Goal: Task Accomplishment & Management: Manage account settings

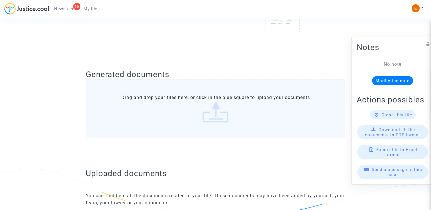
scroll to position [365, 0]
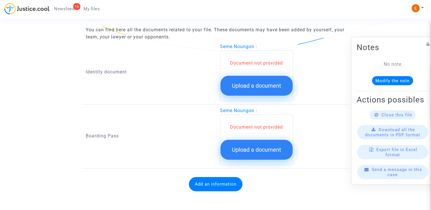
click at [248, 84] on span "Upload a document" at bounding box center [256, 85] width 49 height 7
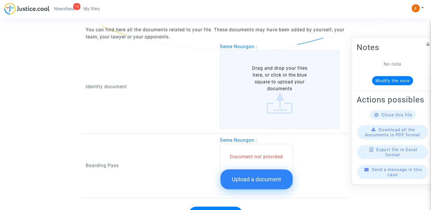
click at [269, 176] on button "Upload a document" at bounding box center [256, 179] width 72 height 20
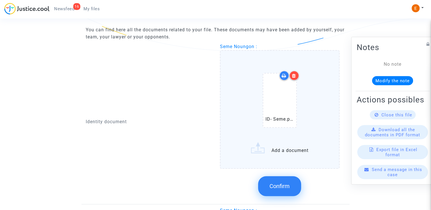
scroll to position [383, 0]
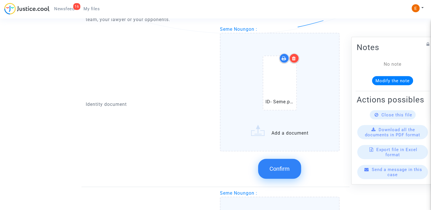
click at [287, 167] on span "Confirm" at bounding box center [279, 168] width 20 height 7
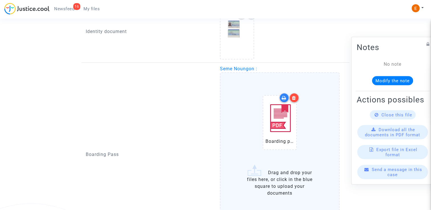
scroll to position [468, 0]
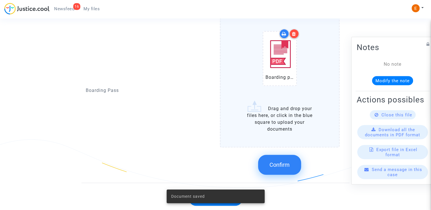
click at [275, 158] on button "Confirm" at bounding box center [279, 165] width 43 height 20
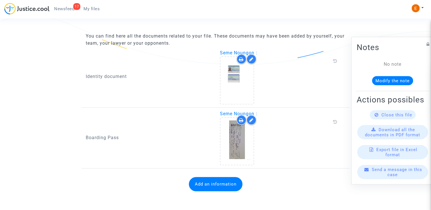
click at [233, 190] on div "Add an information" at bounding box center [215, 184] width 259 height 26
click at [231, 184] on button "Add an information" at bounding box center [216, 184] width 54 height 14
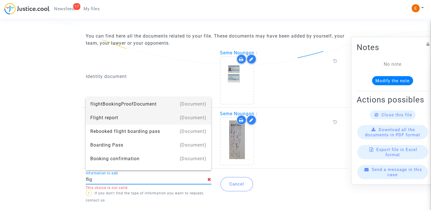
click at [135, 122] on div "Flight report" at bounding box center [148, 118] width 116 height 14
type input "Flight report"
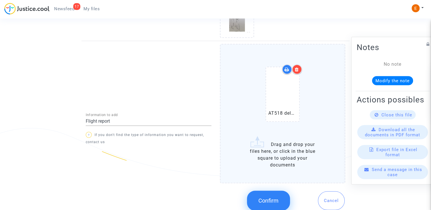
scroll to position [485, 0]
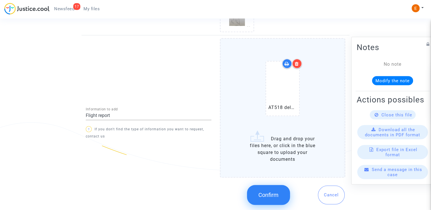
click at [266, 196] on button "Confirm" at bounding box center [268, 195] width 43 height 20
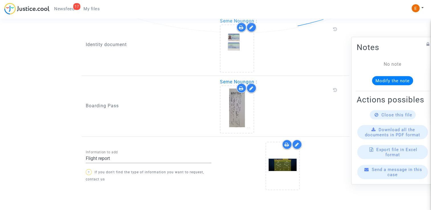
scroll to position [405, 0]
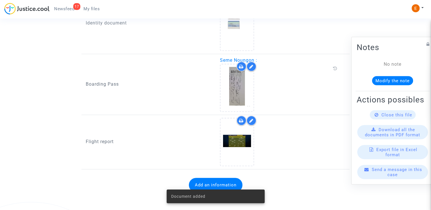
click at [64, 7] on span "Newsfeed" at bounding box center [64, 8] width 20 height 5
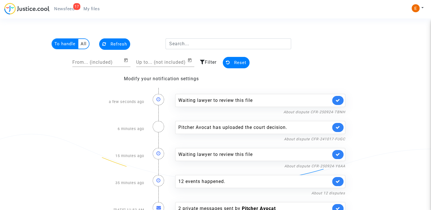
click at [340, 96] on link at bounding box center [337, 100] width 11 height 9
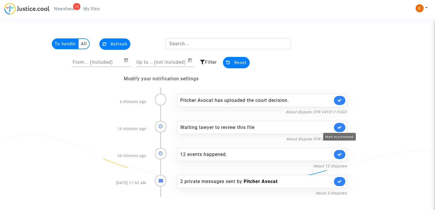
click at [338, 127] on icon at bounding box center [339, 127] width 5 height 4
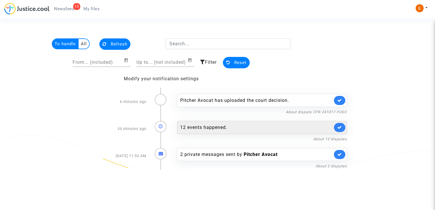
click at [224, 132] on div "12 events happened." at bounding box center [262, 127] width 170 height 13
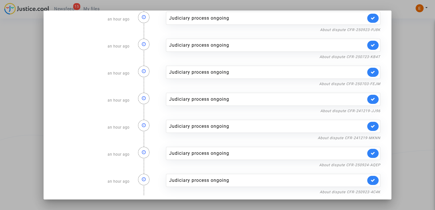
scroll to position [148, 0]
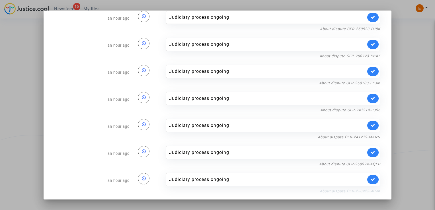
click at [337, 189] on link "About dispute CFR-250923-4C4K" at bounding box center [350, 191] width 61 height 4
click at [372, 178] on link at bounding box center [372, 179] width 11 height 9
click at [372, 162] on link "About dispute CFR-250924-AQEP" at bounding box center [349, 164] width 61 height 4
click at [371, 153] on icon at bounding box center [373, 152] width 5 height 4
click at [369, 135] on link "About dispute CFR-241219-MKNN" at bounding box center [349, 137] width 63 height 4
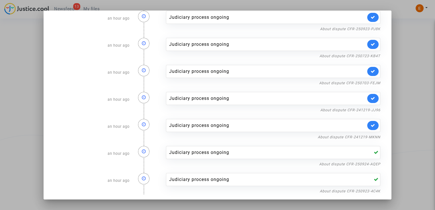
click at [372, 126] on link at bounding box center [372, 125] width 11 height 9
click at [365, 107] on nf-filterlink "About dispute CFR-241219-JJ96" at bounding box center [350, 109] width 60 height 5
click at [357, 107] on nf-filterlink "About dispute CFR-241219-JJ96" at bounding box center [350, 109] width 60 height 5
click at [359, 111] on link "About dispute CFR-241219-JJ96" at bounding box center [350, 110] width 60 height 4
click at [371, 99] on icon at bounding box center [373, 98] width 5 height 4
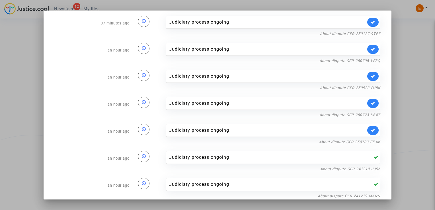
scroll to position [91, 0]
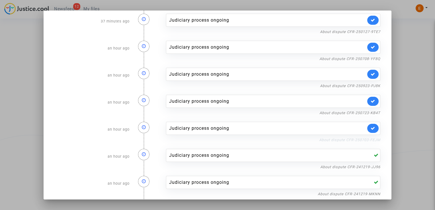
click at [351, 139] on link "About dispute CFR-250703-FEJM" at bounding box center [349, 140] width 61 height 4
click at [369, 131] on link at bounding box center [372, 128] width 11 height 9
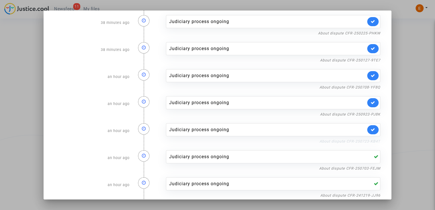
click at [366, 142] on link "About dispute CFR-250723-KB4T" at bounding box center [349, 141] width 61 height 4
click at [373, 128] on link at bounding box center [372, 129] width 11 height 9
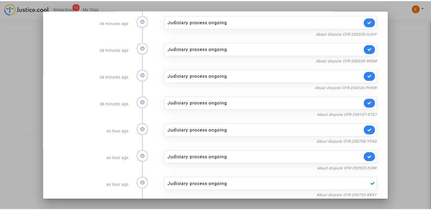
scroll to position [0, 0]
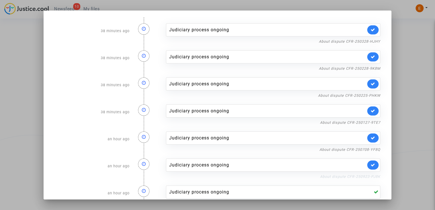
click at [359, 177] on link "About dispute CFR-250923-PJ8K" at bounding box center [350, 176] width 60 height 4
click at [370, 162] on link at bounding box center [372, 165] width 11 height 9
click at [369, 149] on link "About dispute CFR-250708-YF8Q" at bounding box center [349, 149] width 61 height 4
click at [373, 137] on link at bounding box center [372, 137] width 11 height 9
click at [369, 122] on link "About dispute CFR-250127-9TE7" at bounding box center [350, 122] width 60 height 4
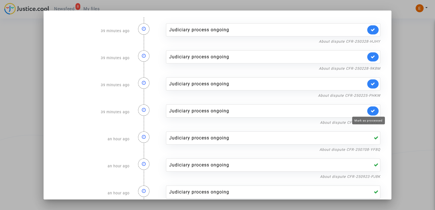
click at [369, 107] on link at bounding box center [372, 110] width 11 height 9
click at [369, 94] on link "About dispute CFR-250225-PHKW" at bounding box center [349, 95] width 62 height 4
drag, startPoint x: 371, startPoint y: 87, endPoint x: 367, endPoint y: 71, distance: 16.5
click at [370, 85] on link at bounding box center [372, 83] width 11 height 9
click at [367, 69] on link "About dispute CFR-250228-9K8M" at bounding box center [349, 68] width 61 height 4
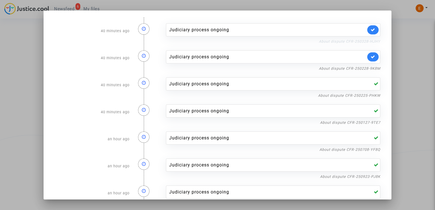
drag, startPoint x: 371, startPoint y: 57, endPoint x: 371, endPoint y: 43, distance: 14.2
click at [371, 57] on link at bounding box center [372, 56] width 11 height 9
click at [371, 39] on nf-filterlink "About dispute CFR-250328-HJHY" at bounding box center [349, 40] width 61 height 5
click at [354, 42] on link "About dispute CFR-250328-HJHY" at bounding box center [349, 41] width 61 height 4
click at [371, 31] on icon at bounding box center [373, 30] width 5 height 4
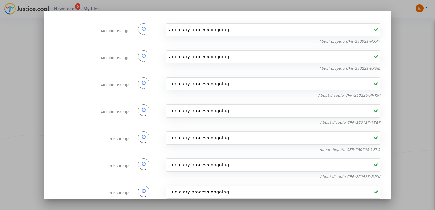
click at [402, 48] on div at bounding box center [217, 105] width 435 height 210
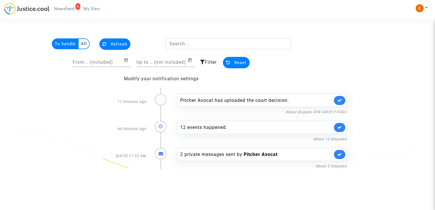
click at [93, 9] on span "My files" at bounding box center [91, 8] width 16 height 5
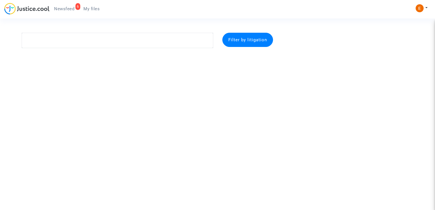
click at [64, 11] on span "Newsfeed" at bounding box center [64, 8] width 20 height 5
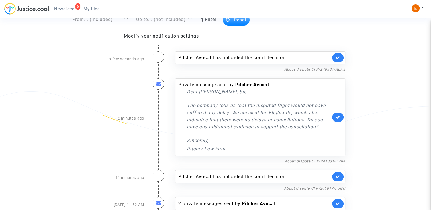
scroll to position [50, 0]
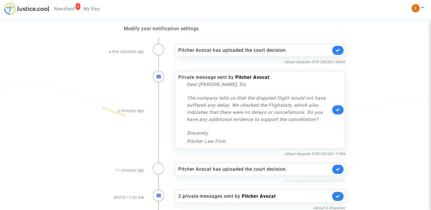
click at [303, 179] on link "About dispute CFR-241017-FUGC" at bounding box center [314, 181] width 61 height 4
click at [338, 170] on icon at bounding box center [337, 169] width 5 height 4
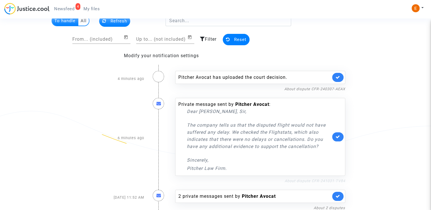
click at [315, 179] on link "About dispute CFR-241031-TV84" at bounding box center [314, 181] width 61 height 4
click at [337, 135] on icon at bounding box center [337, 137] width 5 height 4
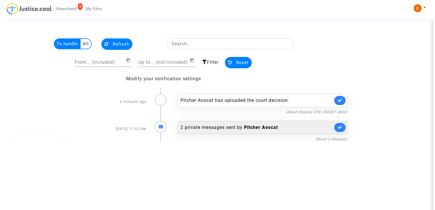
scroll to position [0, 0]
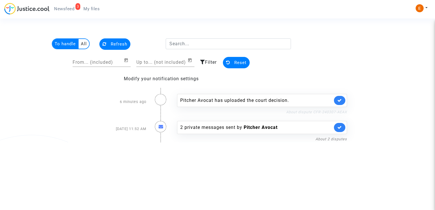
click at [321, 113] on link "About dispute CFR-240307-AEAX" at bounding box center [316, 112] width 61 height 4
click at [342, 98] on icon at bounding box center [339, 100] width 5 height 4
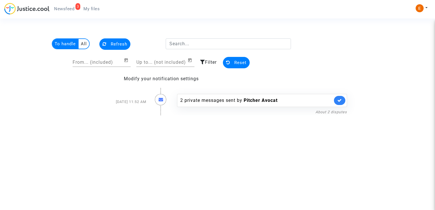
click at [323, 61] on newsfeed "To handle All Refresh From... (included) Up to... (not included) Filter Reset M…" at bounding box center [217, 76] width 391 height 77
click at [97, 12] on link "My files" at bounding box center [91, 9] width 25 height 9
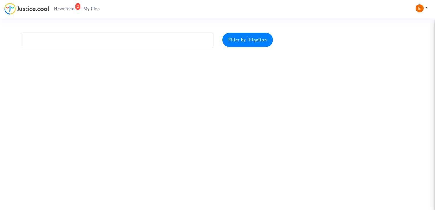
click at [69, 11] on span "Newsfeed" at bounding box center [64, 8] width 20 height 5
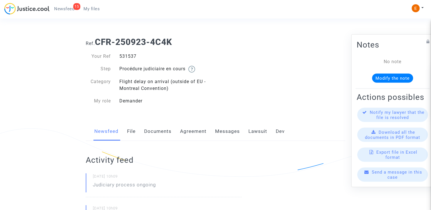
click at [128, 55] on div "531537" at bounding box center [165, 56] width 100 height 7
copy div "531537"
click at [130, 57] on div "534108" at bounding box center [165, 56] width 100 height 7
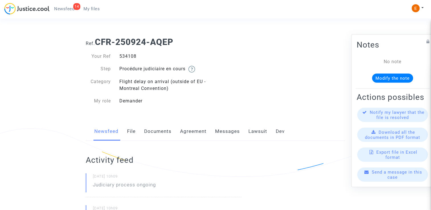
copy div "534108"
click at [128, 59] on div "415102" at bounding box center [165, 56] width 100 height 7
click at [128, 57] on div "415102" at bounding box center [165, 56] width 100 height 7
copy div "415102"
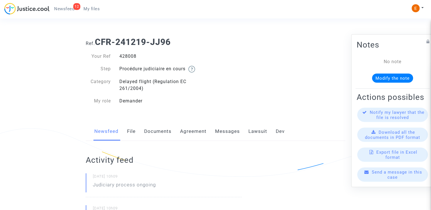
click at [130, 55] on div "428008" at bounding box center [165, 56] width 100 height 7
copy div "428008"
click at [124, 56] on div "519167" at bounding box center [165, 56] width 100 height 7
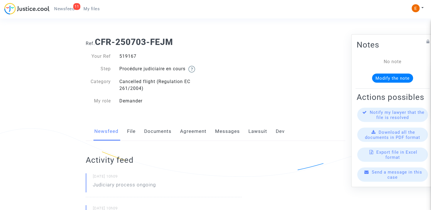
copy div "519167"
click at [130, 57] on div "523860" at bounding box center [165, 56] width 100 height 7
copy div "523860"
click at [133, 57] on div "529924" at bounding box center [165, 56] width 100 height 7
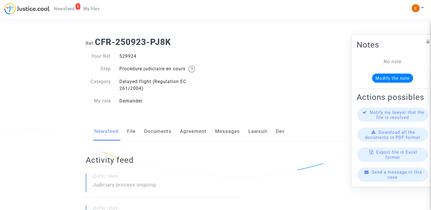
click at [133, 57] on div "529924" at bounding box center [165, 56] width 100 height 7
copy div "529924"
click at [132, 56] on div "520154" at bounding box center [165, 56] width 100 height 7
copy div "520154"
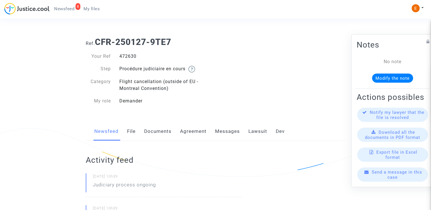
click at [129, 55] on div "472630" at bounding box center [165, 56] width 100 height 7
copy div "472630"
drag, startPoint x: 0, startPoint y: 0, endPoint x: 130, endPoint y: 59, distance: 142.9
click at [130, 59] on div "467288" at bounding box center [165, 56] width 100 height 7
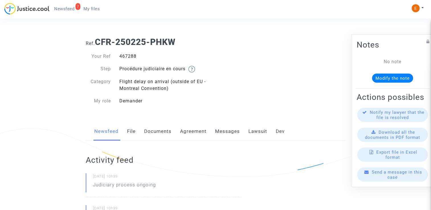
click at [130, 59] on div "467288" at bounding box center [165, 56] width 100 height 7
copy div "467288"
click at [130, 55] on div "460255" at bounding box center [165, 56] width 100 height 7
copy div "460255"
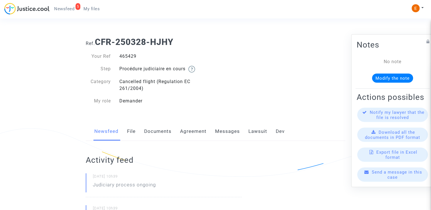
click at [131, 56] on div "465429" at bounding box center [165, 56] width 100 height 7
copy div "465429"
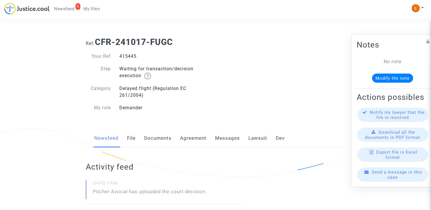
click at [131, 57] on div "415445" at bounding box center [165, 56] width 100 height 7
drag, startPoint x: 0, startPoint y: 0, endPoint x: 131, endPoint y: 57, distance: 143.3
copy div "415445"
click at [258, 137] on link "Lawsuit" at bounding box center [257, 138] width 19 height 19
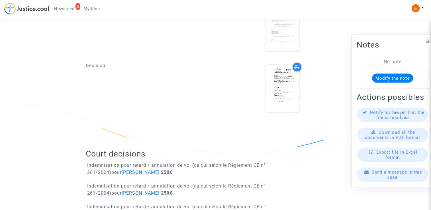
scroll to position [256, 0]
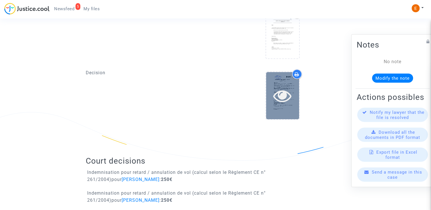
click at [286, 90] on icon at bounding box center [282, 96] width 18 height 18
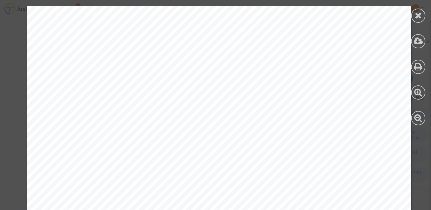
scroll to position [4041, 0]
click at [417, 14] on icon at bounding box center [417, 15] width 7 height 9
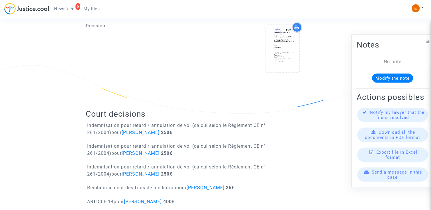
scroll to position [313, 0]
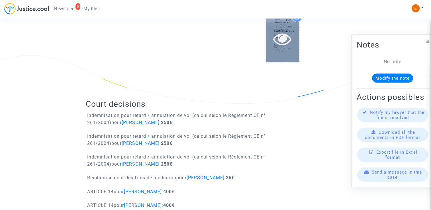
click at [290, 35] on icon at bounding box center [282, 39] width 18 height 18
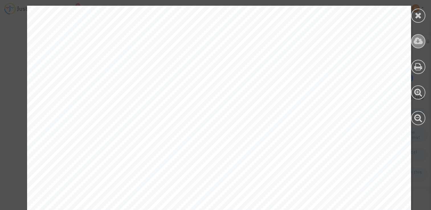
click at [422, 41] on icon at bounding box center [417, 41] width 9 height 9
click at [425, 18] on div at bounding box center [418, 65] width 26 height 131
click at [417, 16] on icon at bounding box center [417, 15] width 7 height 9
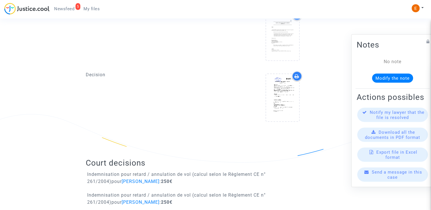
scroll to position [256, 0]
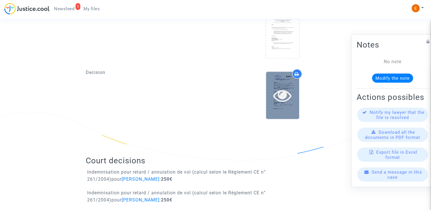
click at [293, 103] on div at bounding box center [282, 95] width 33 height 18
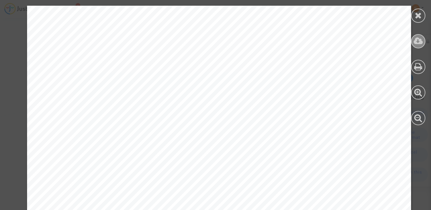
click at [418, 41] on icon at bounding box center [417, 41] width 9 height 9
click at [417, 20] on div at bounding box center [418, 16] width 14 height 14
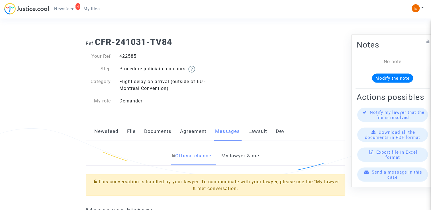
click at [123, 57] on div "422585" at bounding box center [165, 56] width 100 height 7
drag, startPoint x: 0, startPoint y: 0, endPoint x: 123, endPoint y: 57, distance: 135.7
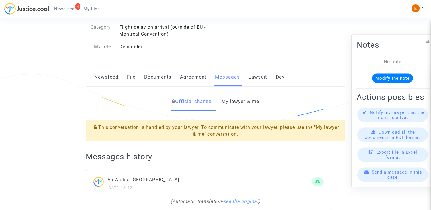
scroll to position [57, 0]
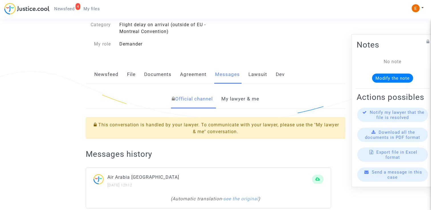
click at [240, 94] on link "My lawyer & me" at bounding box center [240, 99] width 38 height 19
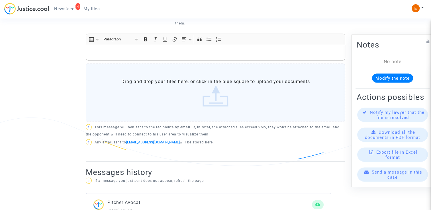
scroll to position [230, 0]
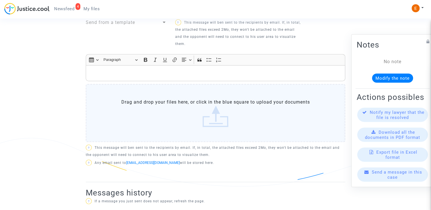
click at [209, 116] on label "Drag and drop your files here, or click in the blue square to upload your docum…" at bounding box center [215, 113] width 259 height 58
click at [0, 0] on input "Drag and drop your files here, or click in the blue square to upload your docum…" at bounding box center [0, 0] width 0 height 0
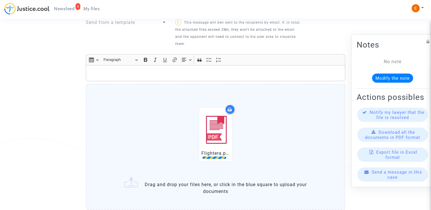
click at [147, 71] on p "Rich Text Editor, main" at bounding box center [215, 73] width 253 height 7
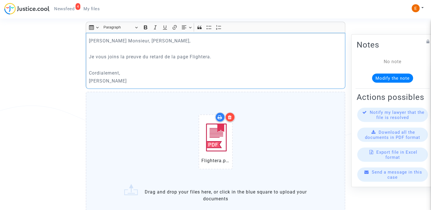
scroll to position [315, 0]
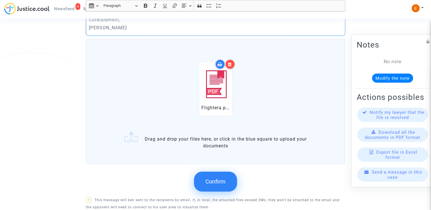
click at [228, 184] on button "Confirm" at bounding box center [215, 182] width 43 height 20
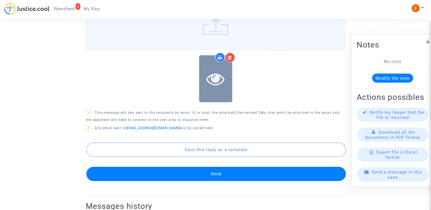
scroll to position [372, 0]
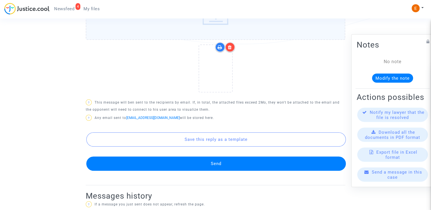
click at [233, 162] on button "Send" at bounding box center [215, 164] width 259 height 14
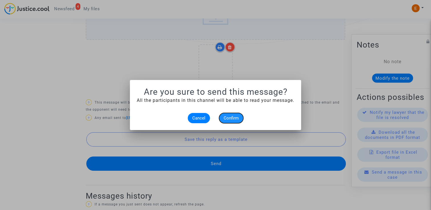
click at [233, 117] on span "Confirm" at bounding box center [230, 118] width 15 height 5
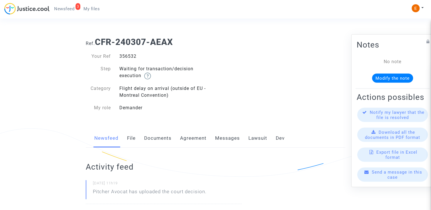
click at [130, 55] on div "356532" at bounding box center [165, 56] width 100 height 7
copy div "356532"
click at [259, 143] on link "Lawsuit" at bounding box center [257, 138] width 19 height 19
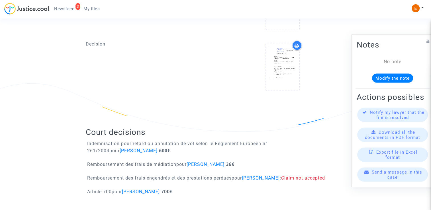
scroll to position [288, 0]
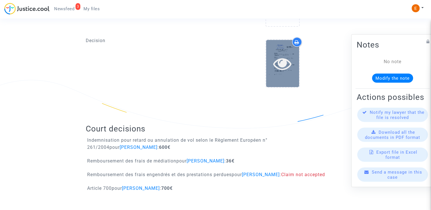
click at [285, 63] on icon at bounding box center [282, 63] width 18 height 18
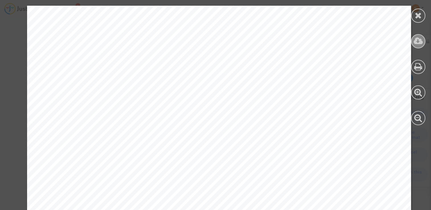
click at [420, 40] on icon at bounding box center [417, 41] width 9 height 9
click at [424, 18] on div at bounding box center [418, 16] width 14 height 14
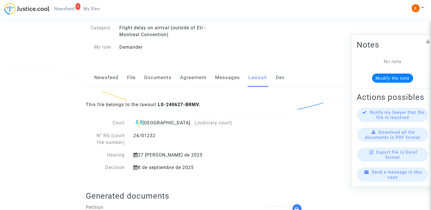
scroll to position [60, 0]
